Goal: Task Accomplishment & Management: Use online tool/utility

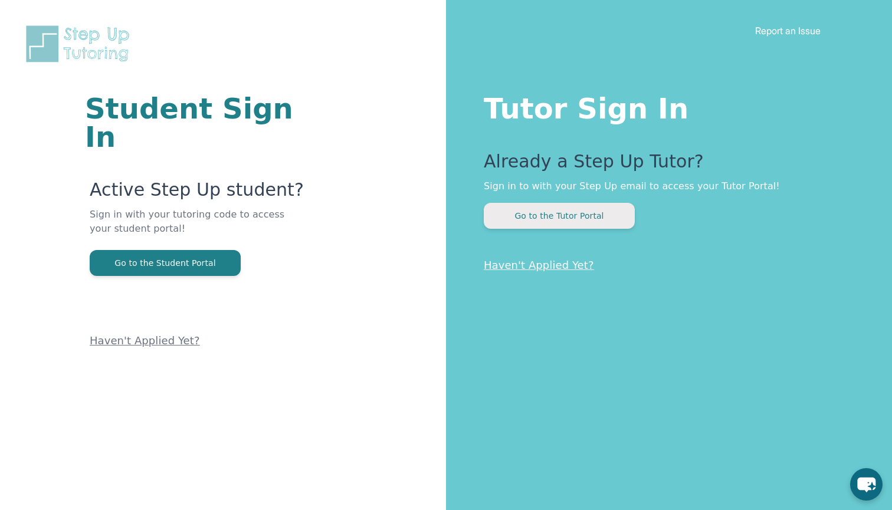
click at [550, 214] on button "Go to the Tutor Portal" at bounding box center [559, 216] width 151 height 26
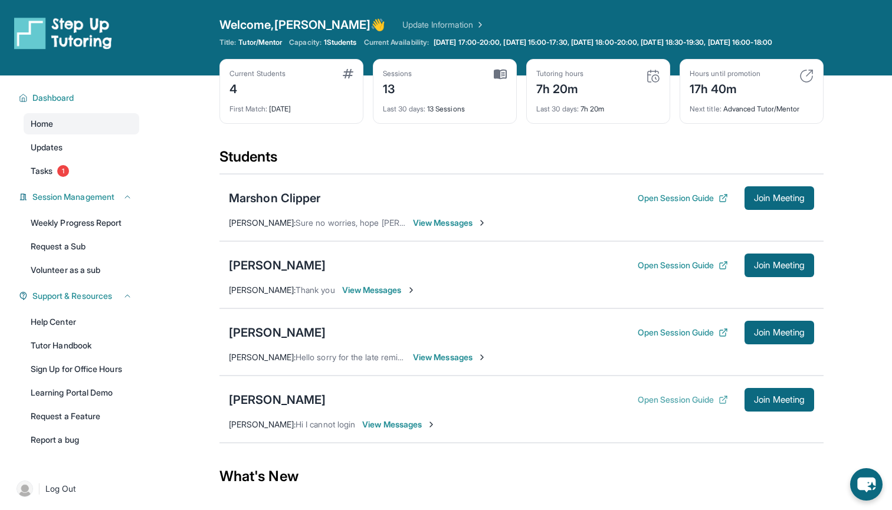
click at [677, 406] on button "Open Session Guide" at bounding box center [683, 400] width 90 height 12
click at [786, 403] on span "Join Meeting" at bounding box center [779, 399] width 51 height 7
click at [384, 431] on span "View Messages" at bounding box center [399, 425] width 74 height 12
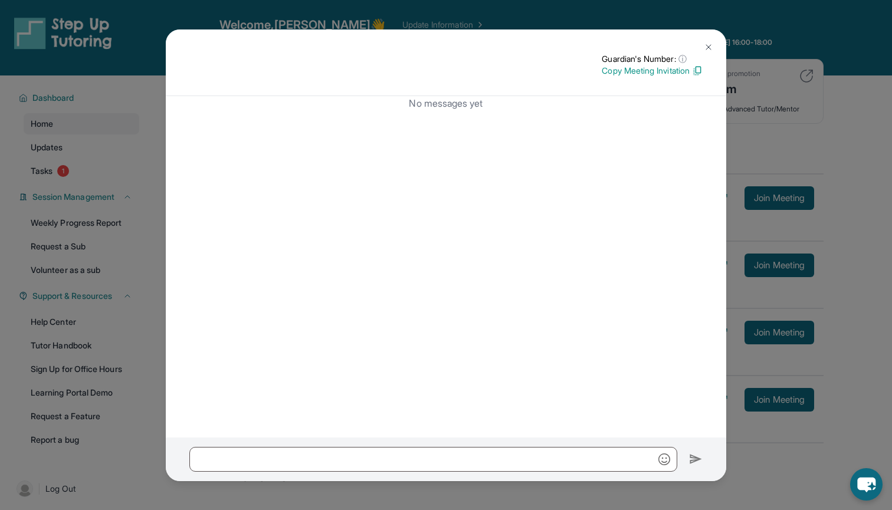
click at [648, 72] on p "Copy Meeting Invitation" at bounding box center [652, 71] width 101 height 12
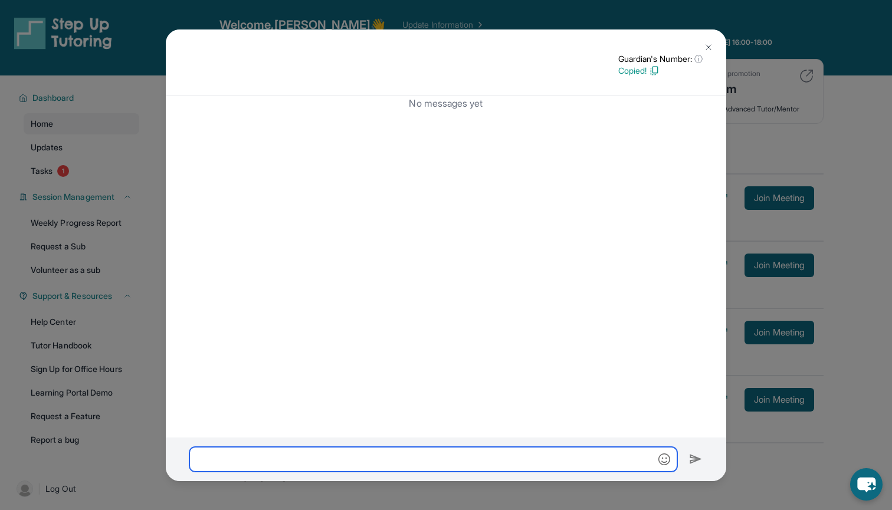
click at [366, 458] on input "text" at bounding box center [433, 459] width 488 height 25
paste input "**********"
type input "**********"
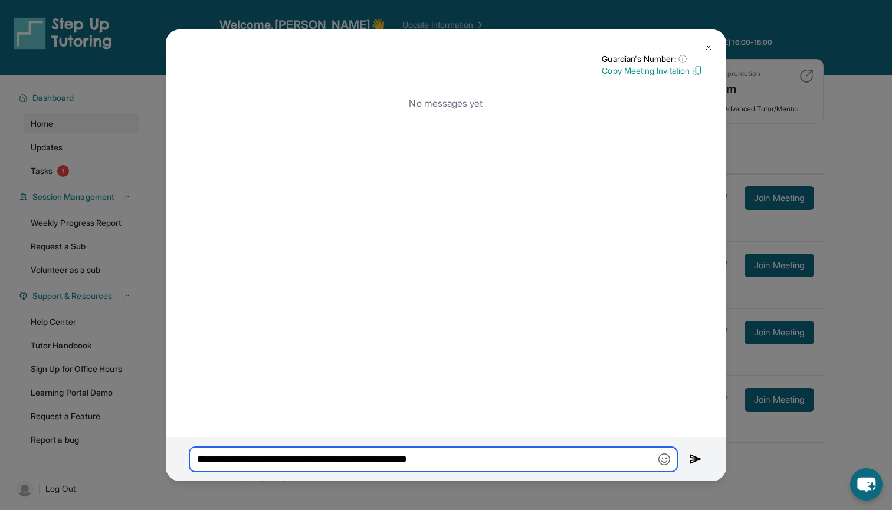
click at [457, 461] on input "**********" at bounding box center [433, 459] width 488 height 25
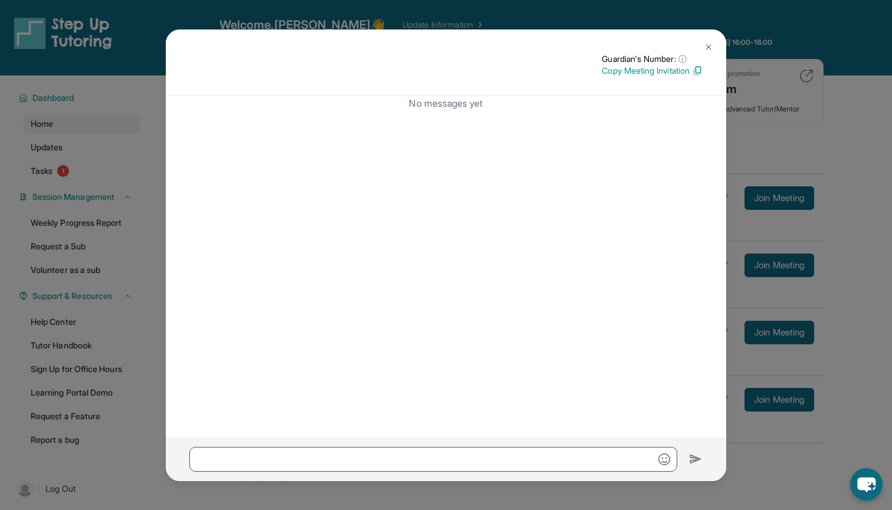
click at [704, 43] on img at bounding box center [708, 46] width 9 height 9
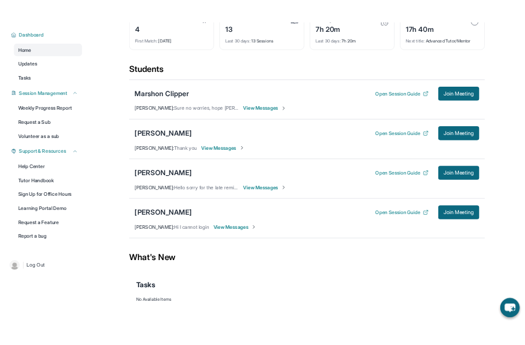
scroll to position [84, 0]
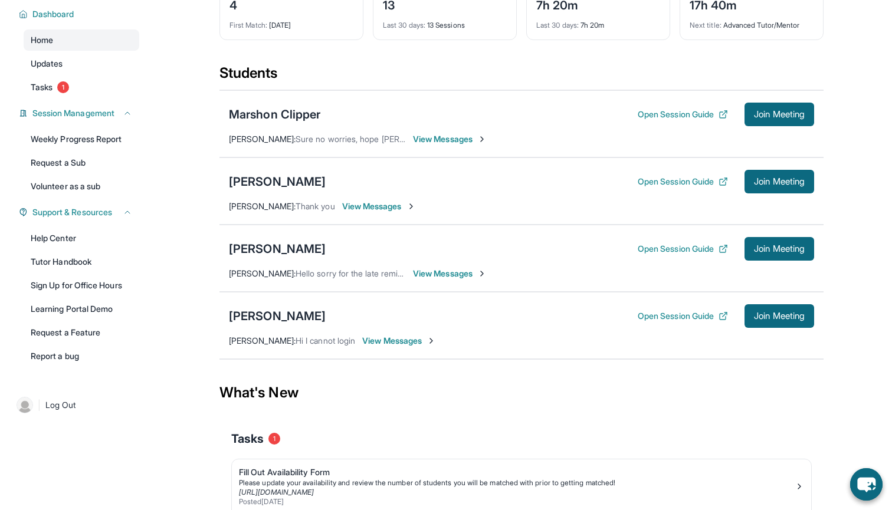
click at [380, 347] on span "View Messages" at bounding box center [399, 341] width 74 height 12
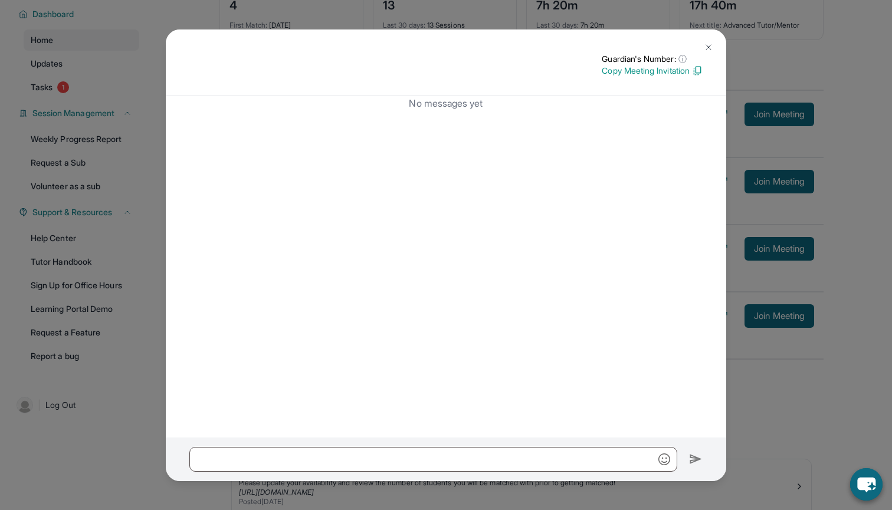
click at [649, 74] on p "Copy Meeting Invitation" at bounding box center [652, 71] width 101 height 12
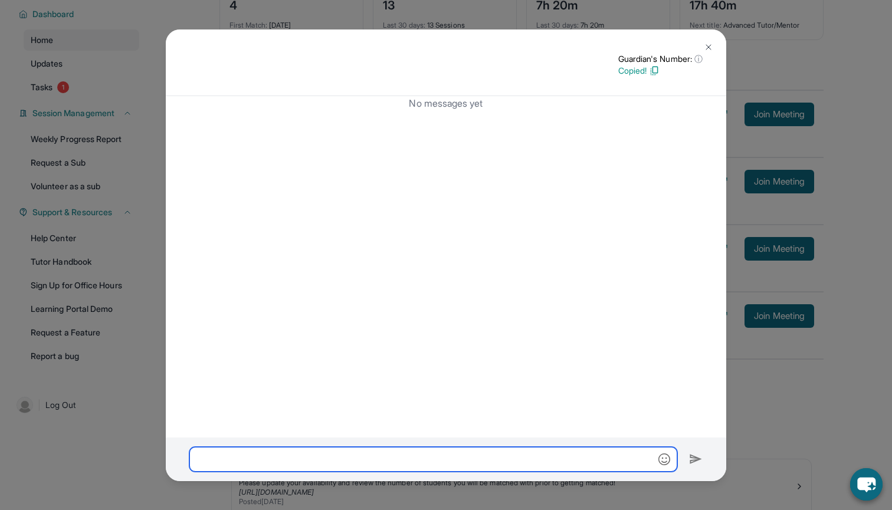
click at [313, 462] on input "text" at bounding box center [433, 459] width 488 height 25
paste input "**********"
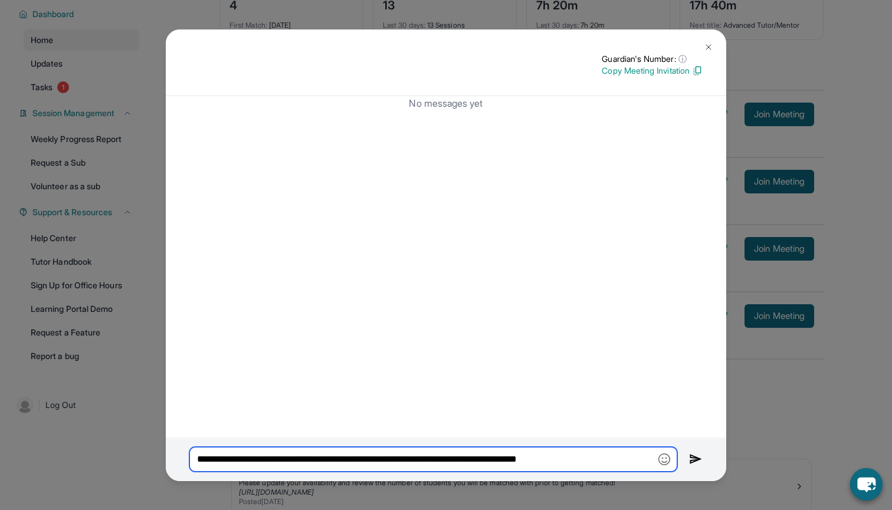
type input "**********"
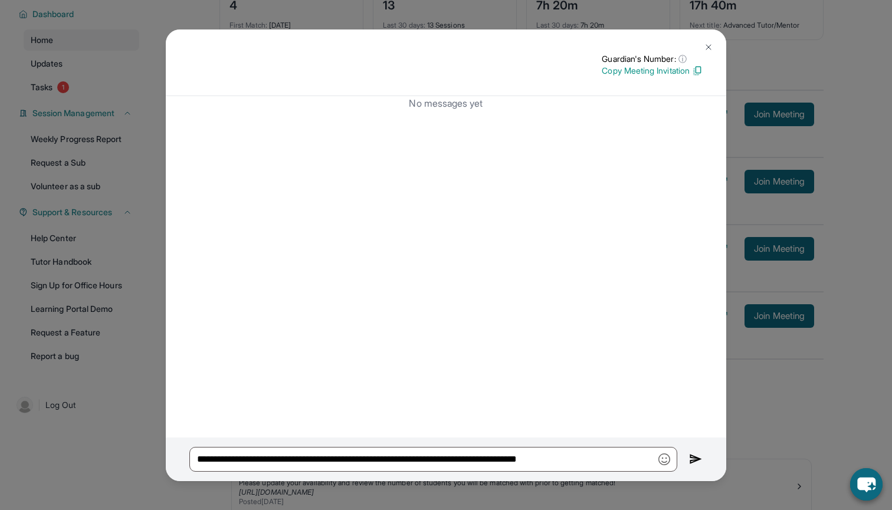
click at [697, 455] on img at bounding box center [696, 459] width 14 height 14
click at [697, 457] on img at bounding box center [696, 459] width 14 height 14
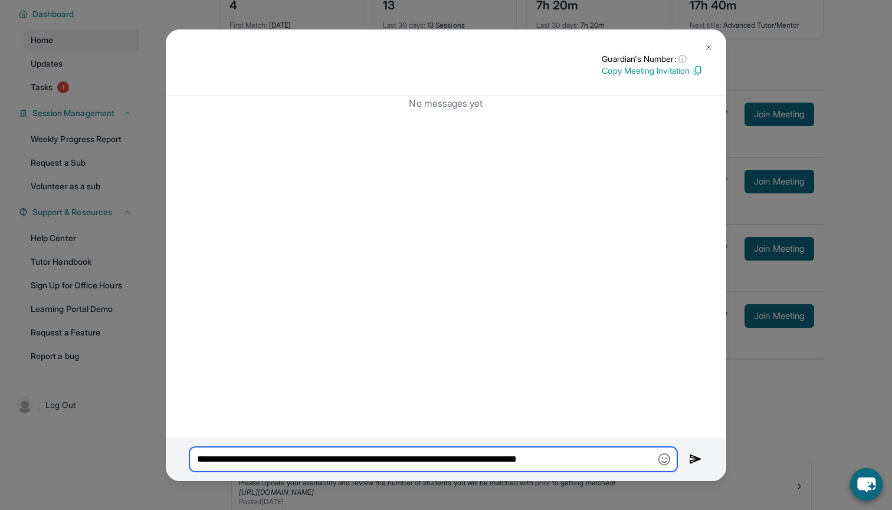
click at [614, 461] on input "**********" at bounding box center [433, 459] width 488 height 25
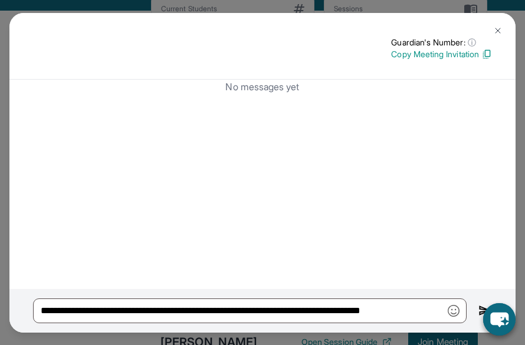
click at [500, 29] on img at bounding box center [497, 30] width 9 height 9
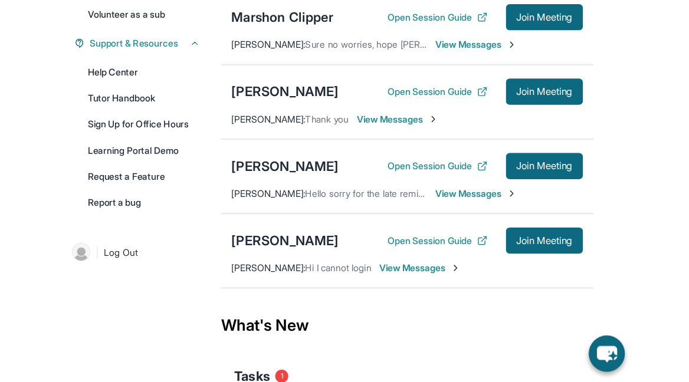
scroll to position [283, 0]
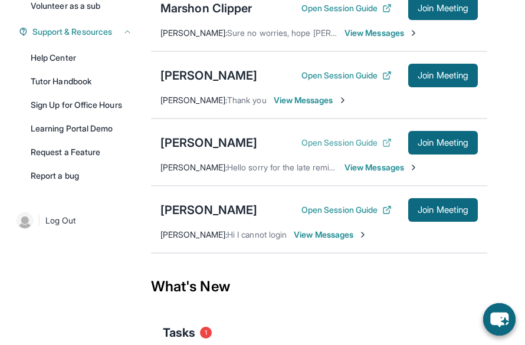
click at [349, 140] on button "Open Session Guide" at bounding box center [346, 143] width 90 height 12
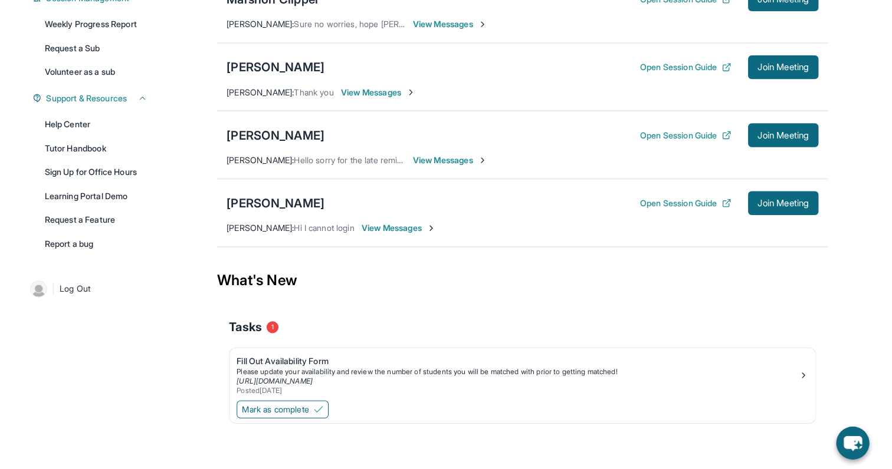
scroll to position [203, 0]
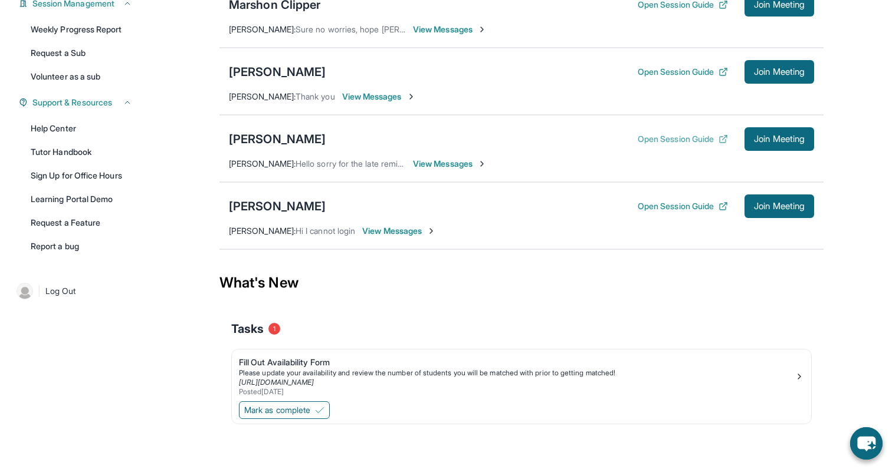
click at [694, 136] on button "Open Session Guide" at bounding box center [683, 139] width 90 height 12
click at [264, 139] on div "[PERSON_NAME]" at bounding box center [277, 139] width 97 height 17
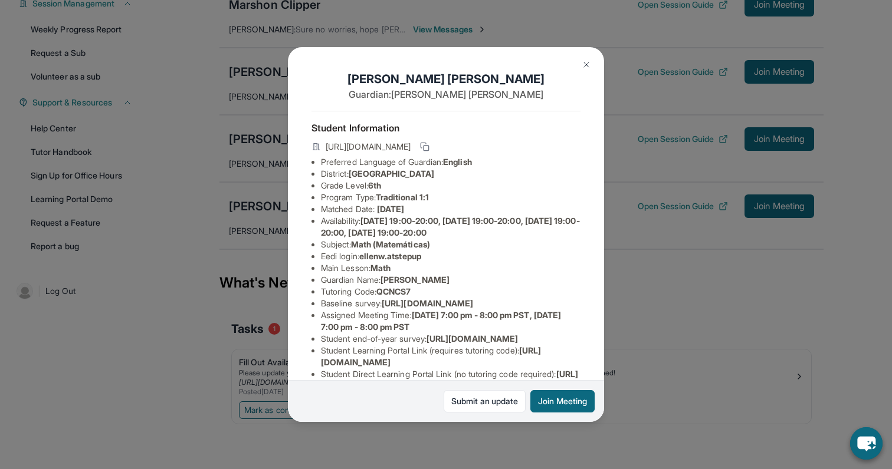
click at [579, 61] on button at bounding box center [586, 65] width 24 height 24
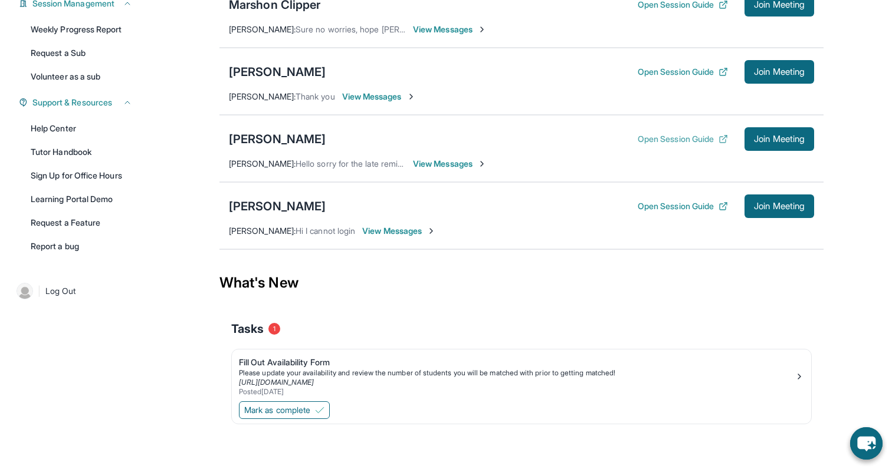
click at [662, 140] on button "Open Session Guide" at bounding box center [683, 139] width 90 height 12
click at [432, 168] on span "View Messages" at bounding box center [450, 164] width 74 height 12
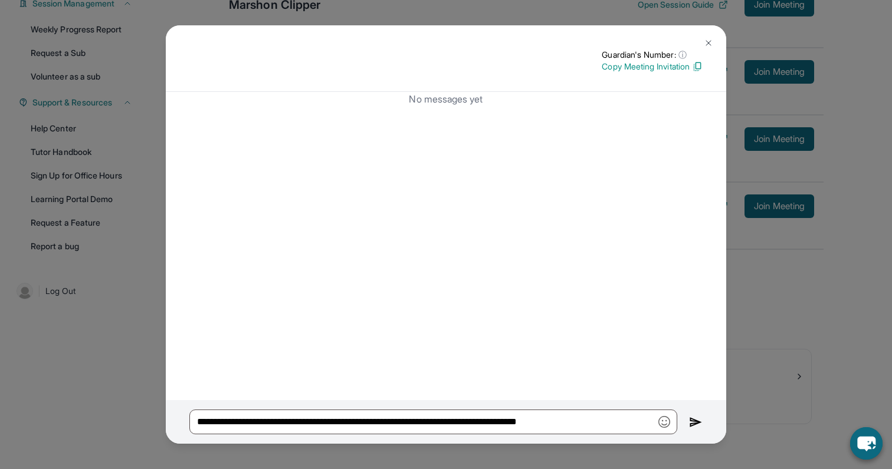
click at [675, 68] on p "Copy Meeting Invitation" at bounding box center [652, 67] width 101 height 12
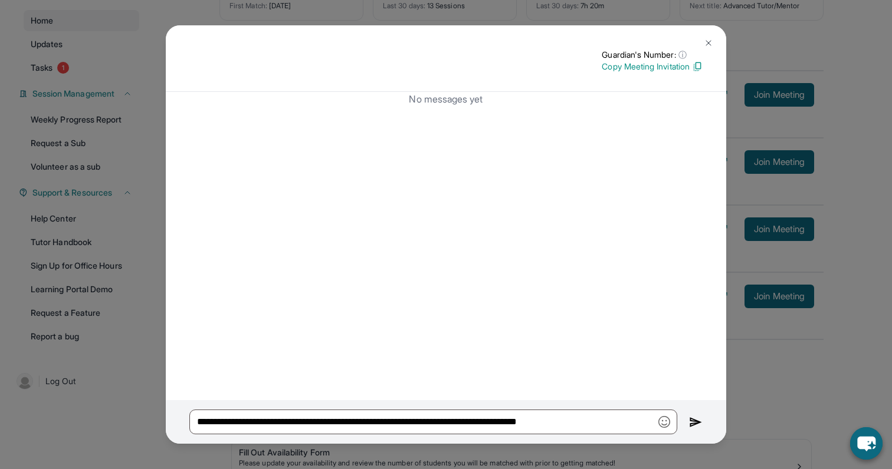
scroll to position [41, 0]
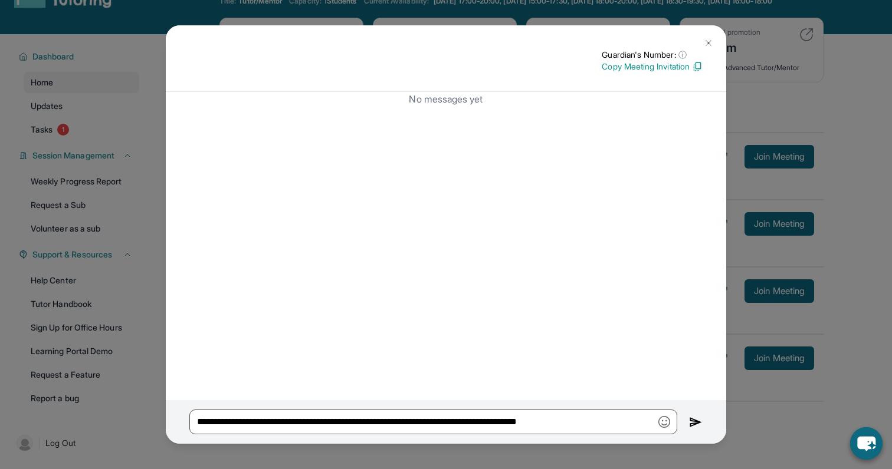
click at [642, 67] on p "Copy Meeting Invitation" at bounding box center [652, 67] width 101 height 12
click at [717, 46] on button at bounding box center [709, 43] width 24 height 24
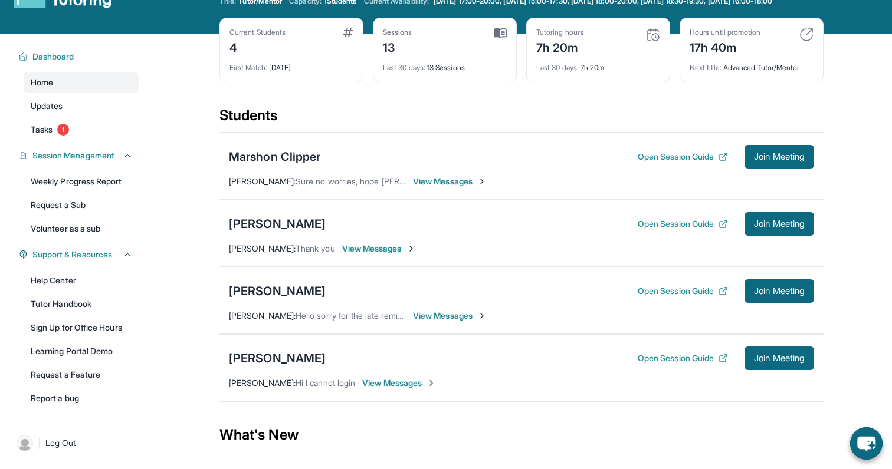
click at [442, 188] on span "View Messages" at bounding box center [450, 182] width 74 height 12
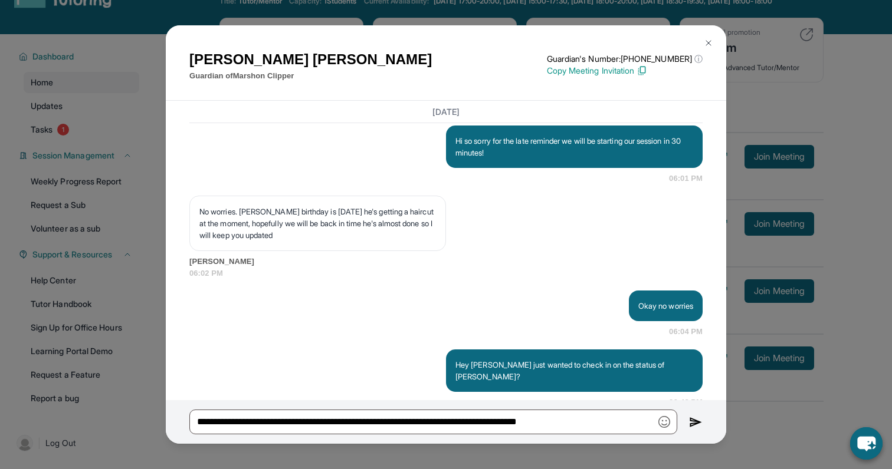
scroll to position [3373, 0]
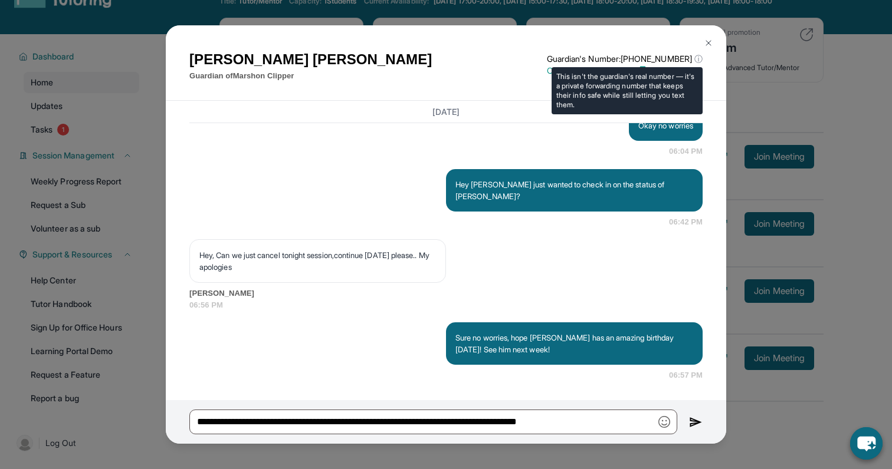
click at [615, 65] on p "Guardian's Number: [PHONE_NUMBER] ⓘ" at bounding box center [625, 59] width 156 height 12
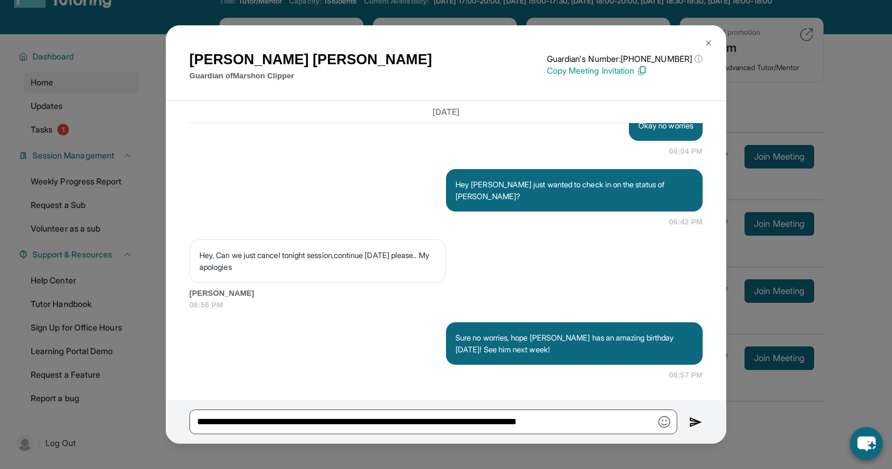
click at [563, 73] on p "Copy Meeting Invitation" at bounding box center [625, 71] width 156 height 12
click at [702, 39] on button at bounding box center [709, 43] width 24 height 24
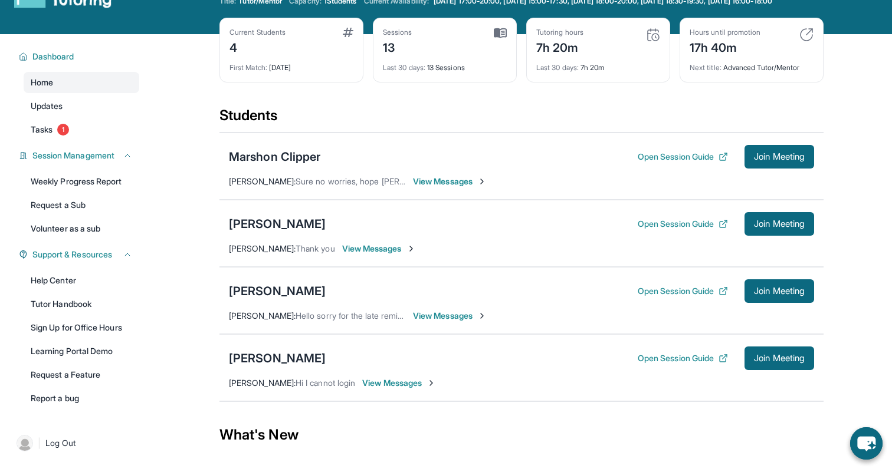
click at [401, 255] on span "View Messages" at bounding box center [379, 249] width 74 height 12
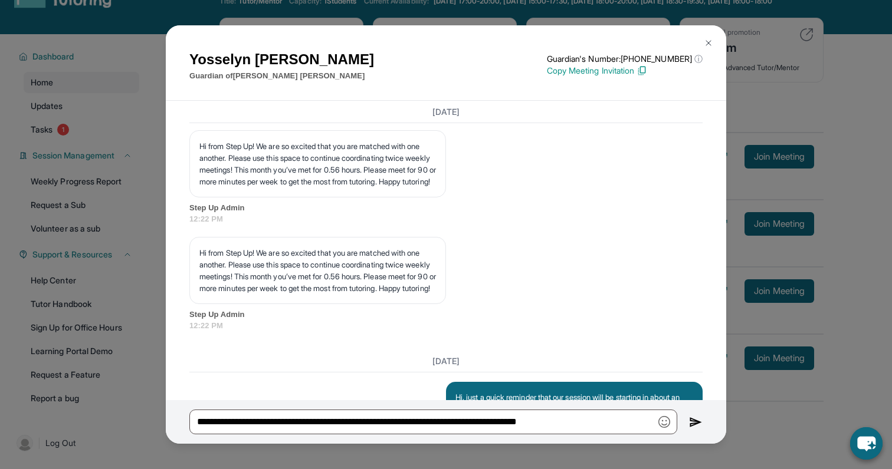
scroll to position [2519, 0]
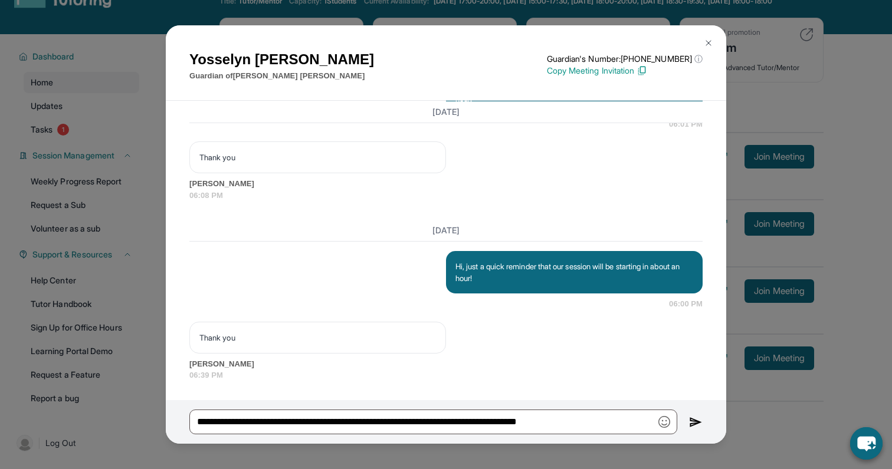
click at [607, 67] on p "Copy Meeting Invitation" at bounding box center [625, 71] width 156 height 12
click at [702, 36] on button at bounding box center [709, 43] width 24 height 24
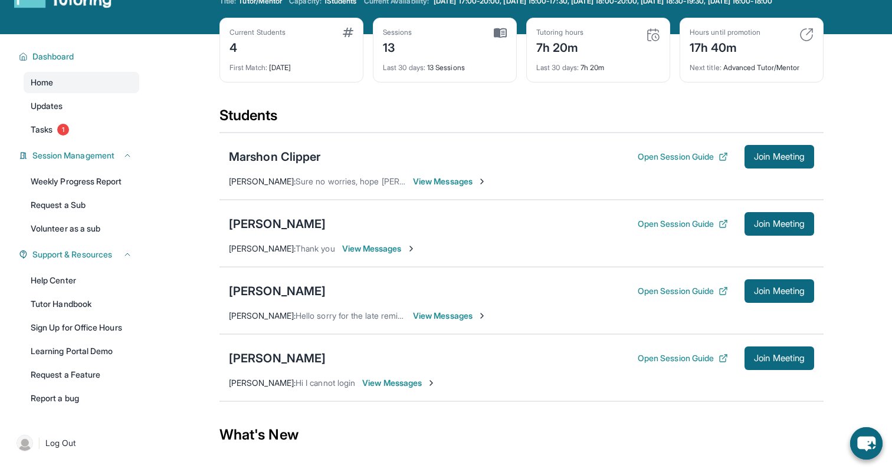
click at [442, 322] on span "View Messages" at bounding box center [450, 316] width 74 height 12
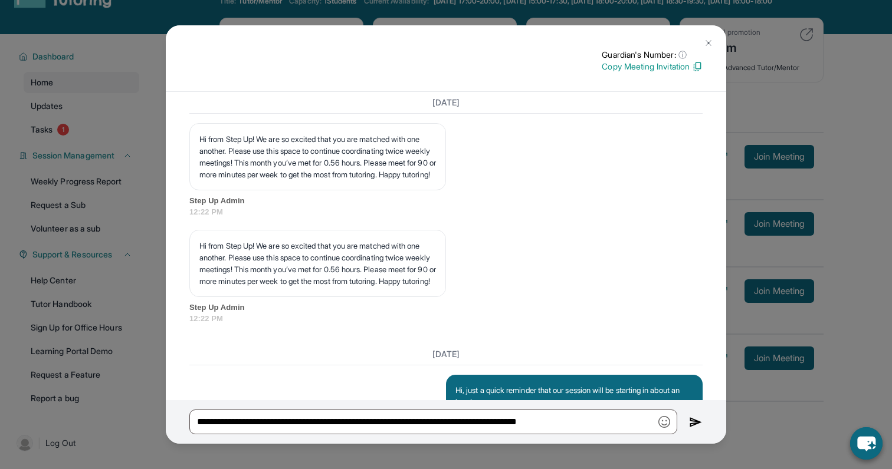
scroll to position [2431, 0]
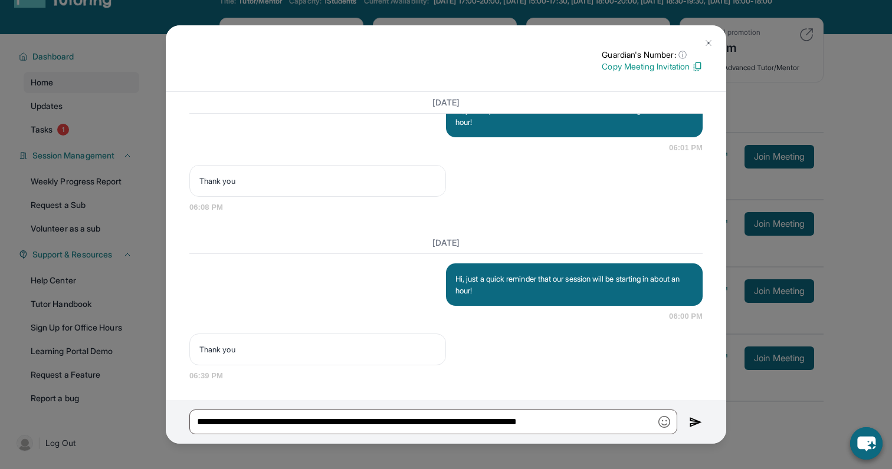
click at [650, 66] on p "Copy Meeting Invitation" at bounding box center [652, 67] width 101 height 12
click at [702, 40] on button at bounding box center [709, 43] width 24 height 24
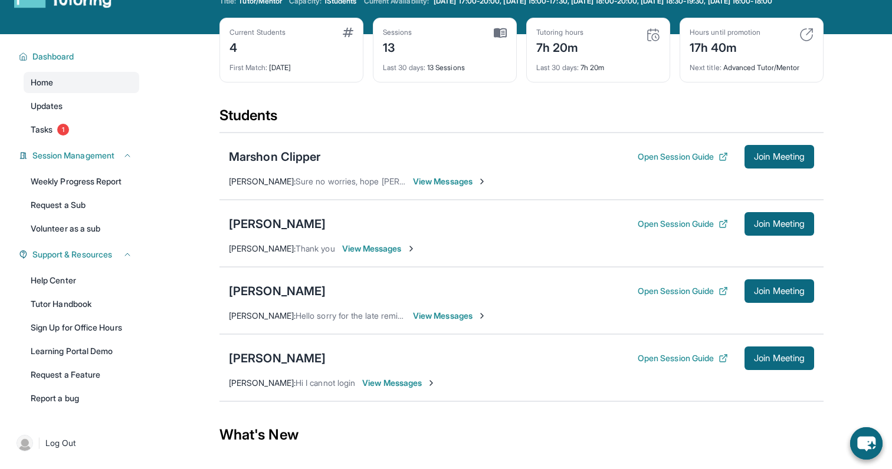
click at [419, 389] on span "View Messages" at bounding box center [399, 383] width 74 height 12
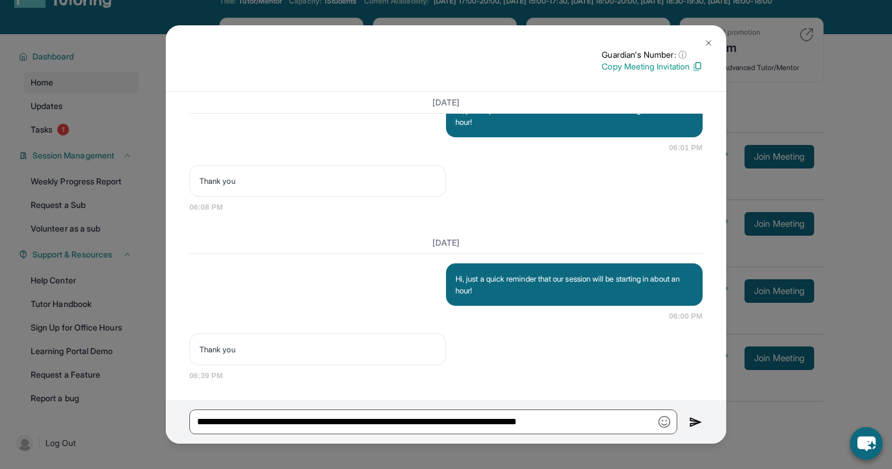
click at [641, 70] on p "Copy Meeting Invitation" at bounding box center [652, 67] width 101 height 12
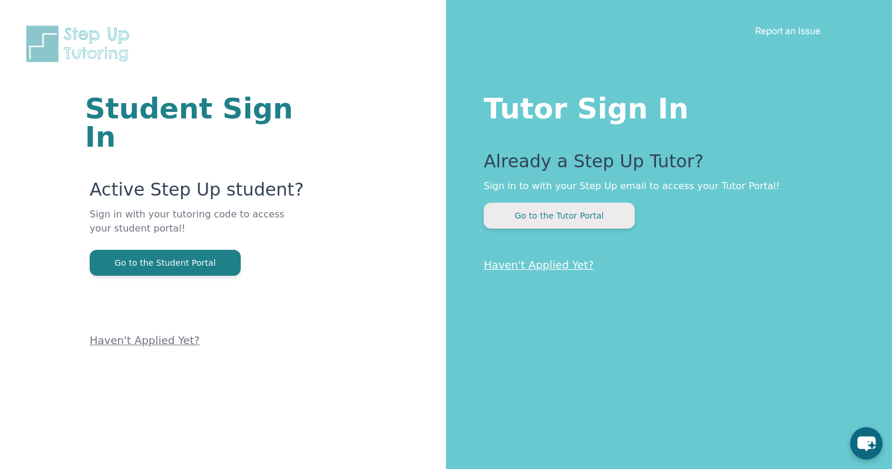
click at [569, 226] on button "Go to the Tutor Portal" at bounding box center [559, 216] width 151 height 26
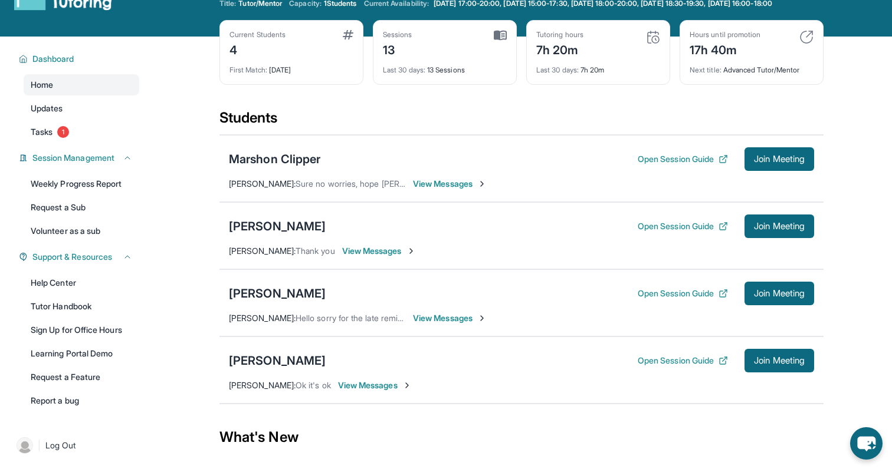
scroll to position [41, 0]
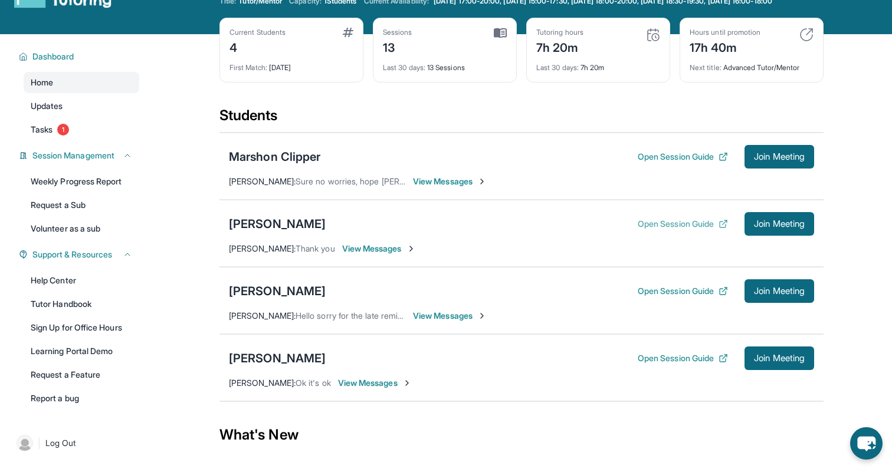
click at [687, 230] on button "Open Session Guide" at bounding box center [683, 224] width 90 height 12
